Goal: Task Accomplishment & Management: Use online tool/utility

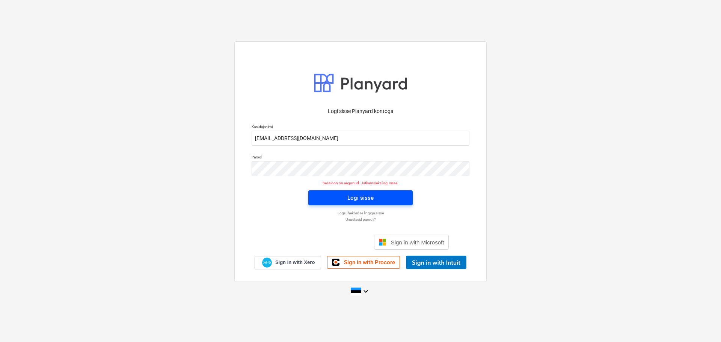
click at [335, 200] on span "Logi sisse" at bounding box center [360, 198] width 86 height 10
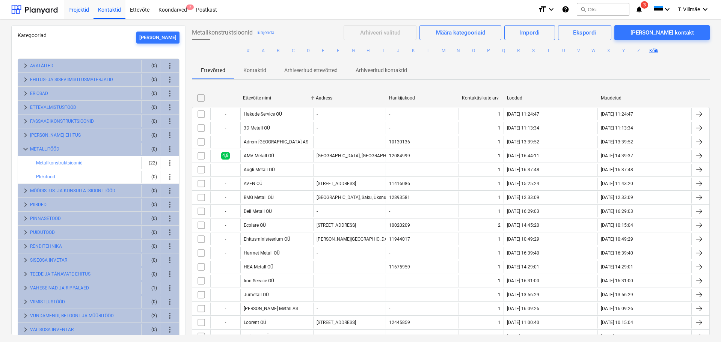
click at [83, 12] on div "Projektid" at bounding box center [79, 9] width 30 height 19
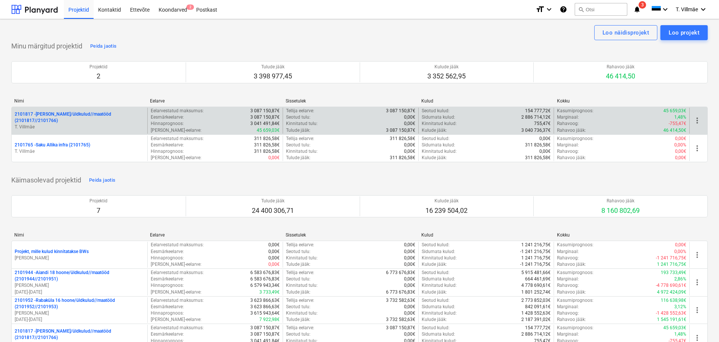
click at [61, 123] on p "2101817 - [PERSON_NAME]/üldkulud//maatööd (2101817//2101766)" at bounding box center [80, 117] width 130 height 13
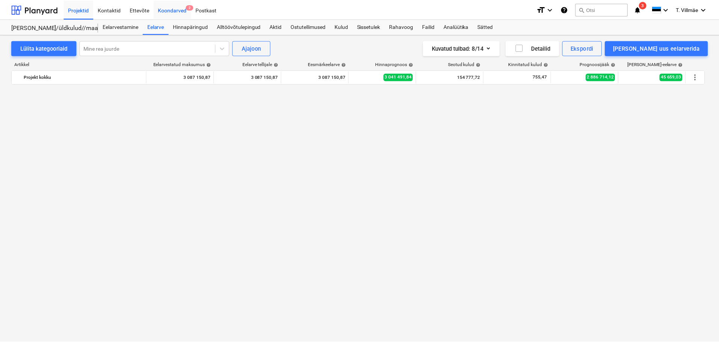
scroll to position [1916, 0]
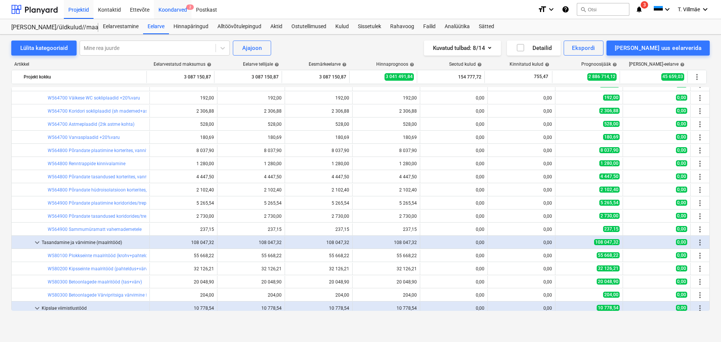
click at [169, 10] on div "Koondarved 2" at bounding box center [173, 9] width 38 height 19
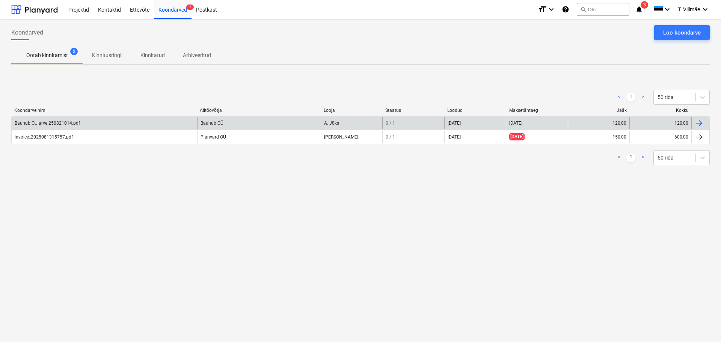
click at [699, 122] on div at bounding box center [699, 123] width 9 height 9
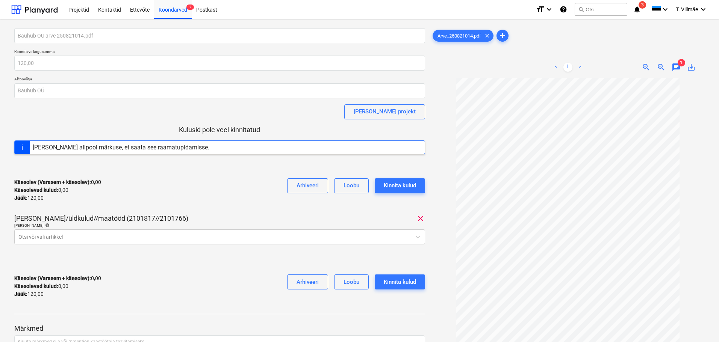
scroll to position [38, 0]
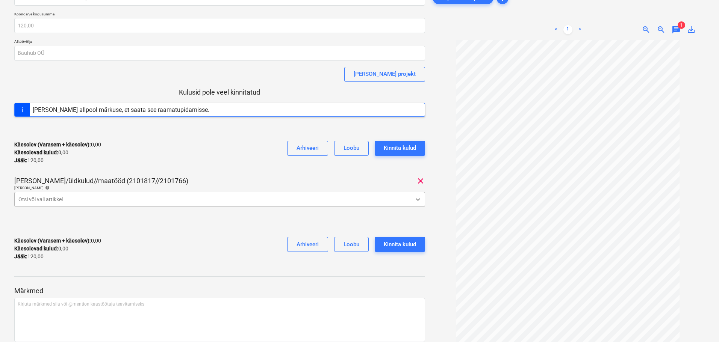
click at [417, 201] on icon at bounding box center [418, 200] width 8 height 8
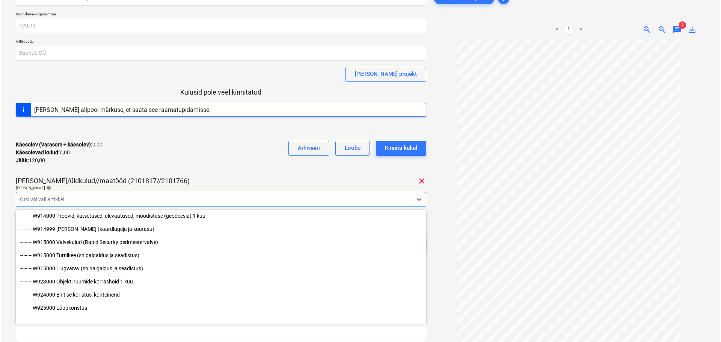
scroll to position [4127, 0]
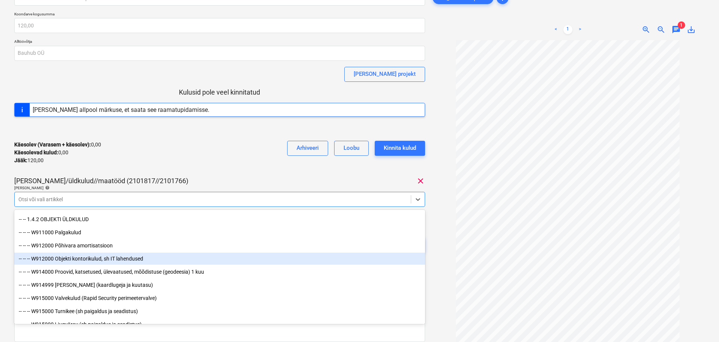
click at [80, 259] on div "-- -- -- W912000 Objekti kontorikulud, sh IT lahendused" at bounding box center [219, 259] width 411 height 12
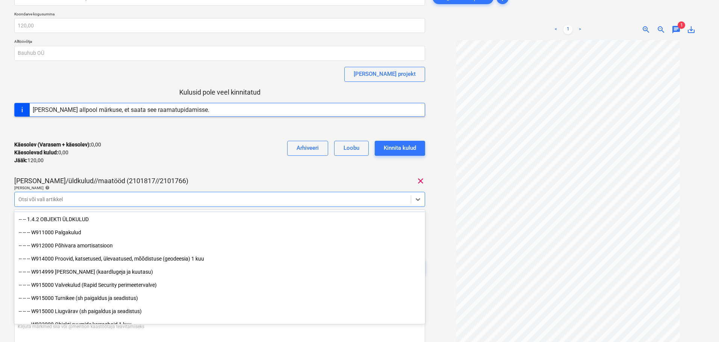
click at [231, 171] on div "Bauhub OU arve 250821014.pdf Koondarve kogusumma 120,00 Alltöövõtja Bauhub OÜ […" at bounding box center [219, 140] width 411 height 299
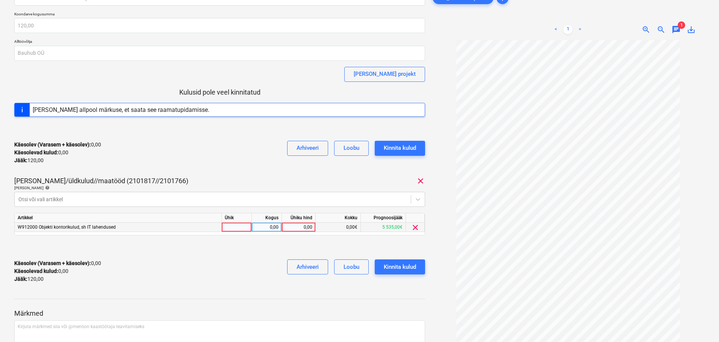
click at [295, 229] on div "0,00" at bounding box center [298, 227] width 27 height 9
type input "120"
click at [246, 263] on div "Käesolev (Varasem + käesolev) : 0,00 Käesolevad kulud : 0,00 Jääk : 120,00 Arhi…" at bounding box center [219, 272] width 411 height 36
click at [402, 266] on div "Kinnita kulud" at bounding box center [400, 267] width 32 height 10
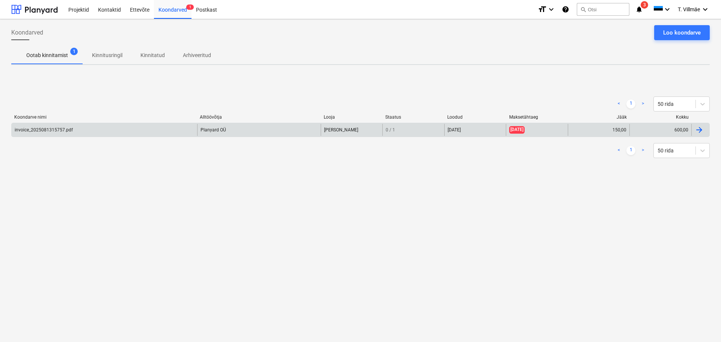
click at [700, 129] on div at bounding box center [699, 129] width 9 height 9
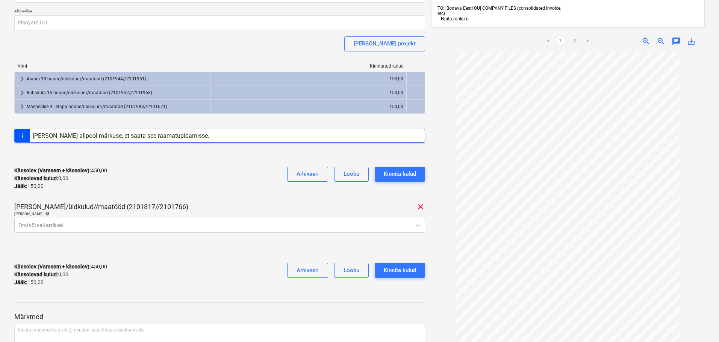
scroll to position [75, 0]
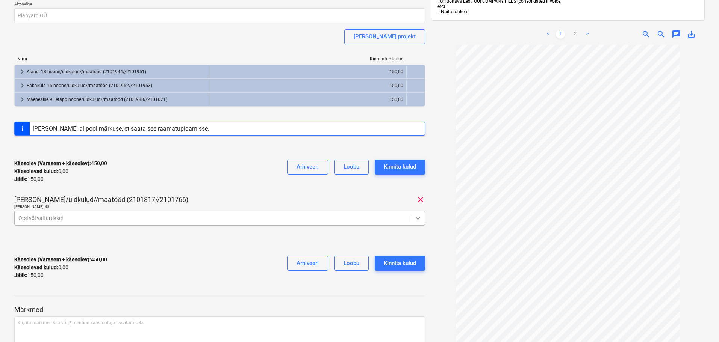
click at [416, 218] on icon at bounding box center [418, 219] width 8 height 8
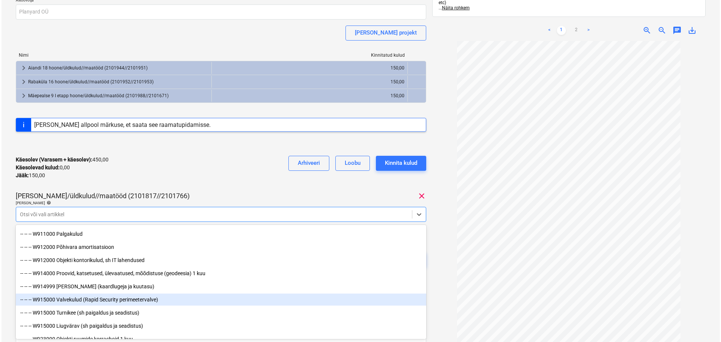
scroll to position [4127, 0]
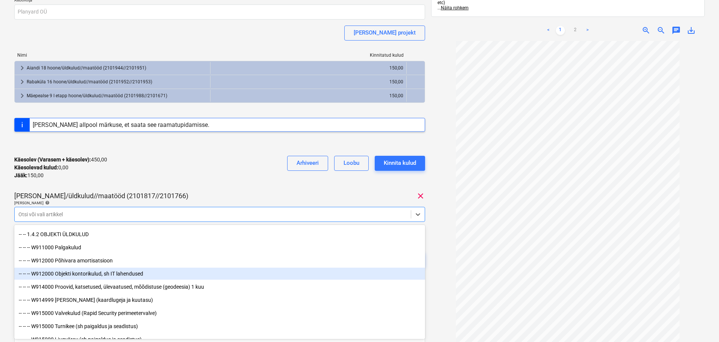
click at [103, 273] on div "-- -- -- W912000 Objekti kontorikulud, sh IT lahendused" at bounding box center [219, 274] width 411 height 12
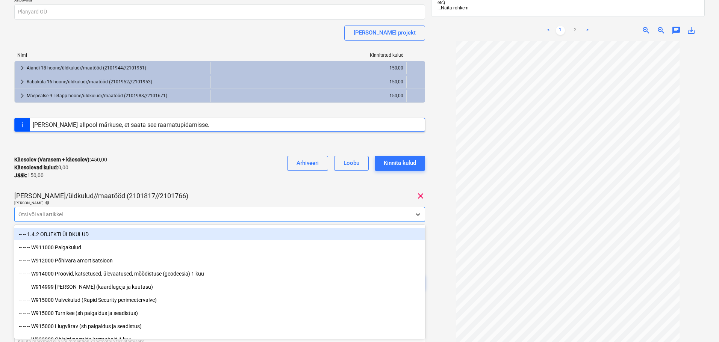
click at [212, 190] on div "invoice_2025081315757.pdf Koondarve kogusumma 600,00 Alltöövõtja Planyard OÜ [P…" at bounding box center [219, 126] width 411 height 355
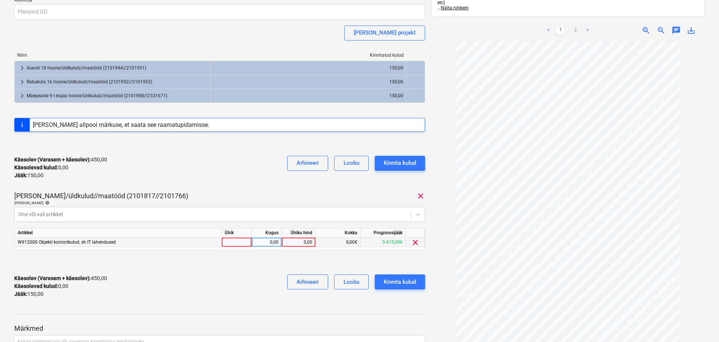
click at [305, 240] on div "0,00" at bounding box center [298, 242] width 27 height 9
type input "150"
click at [215, 271] on div "Käesolev (Varasem + käesolev) : 450,00 Käesolevad kulud : 0,00 Jääk : 150,00 Ar…" at bounding box center [219, 287] width 411 height 36
click at [411, 281] on div "Kinnita kulud" at bounding box center [400, 282] width 32 height 10
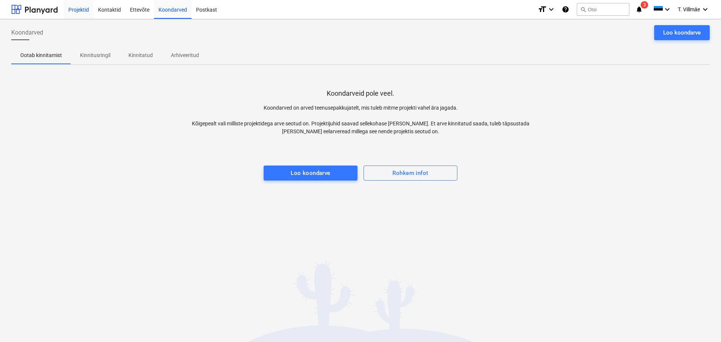
click at [85, 9] on div "Projektid" at bounding box center [79, 9] width 30 height 19
